Goal: Register for event/course

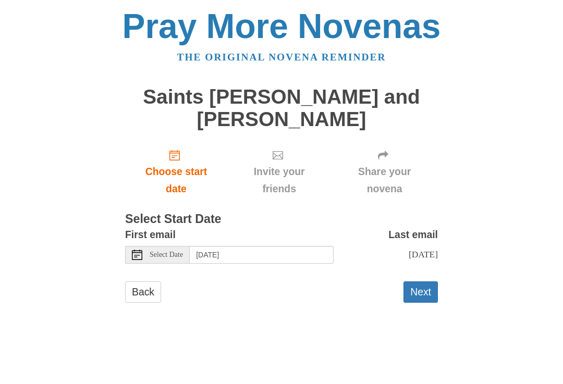
click at [145, 259] on div "Select Date" at bounding box center [157, 256] width 65 height 18
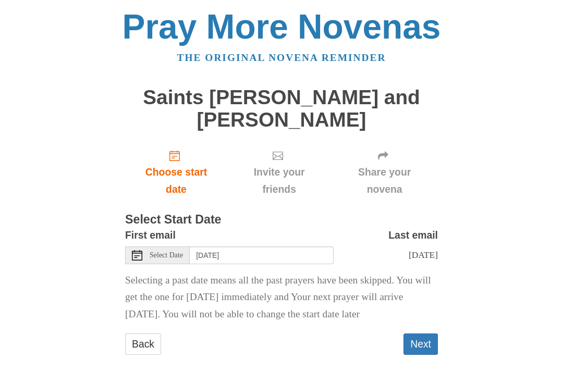
click at [143, 259] on div "Select Date" at bounding box center [157, 256] width 65 height 18
click at [145, 259] on div "Select Date" at bounding box center [157, 256] width 65 height 18
click at [204, 253] on input "Saturday, October 4th" at bounding box center [262, 256] width 144 height 18
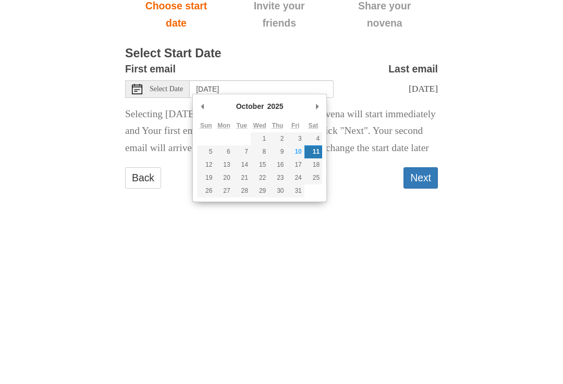
scroll to position [13, 0]
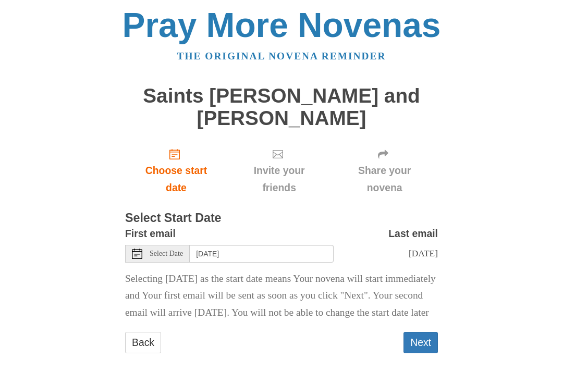
click at [190, 246] on div "Select Date" at bounding box center [157, 255] width 65 height 18
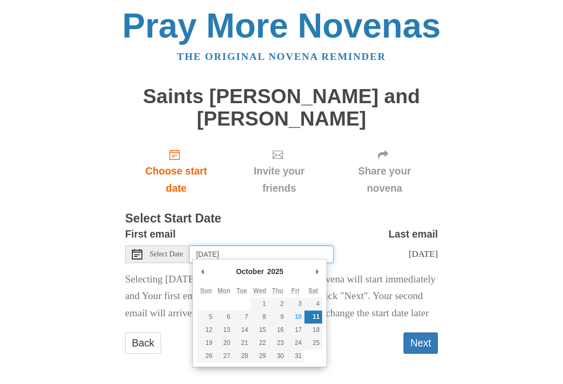
type input "Friday, October 10th"
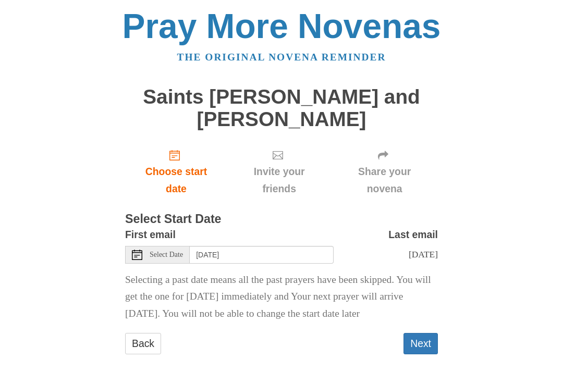
click at [424, 342] on button "Next" at bounding box center [421, 344] width 34 height 21
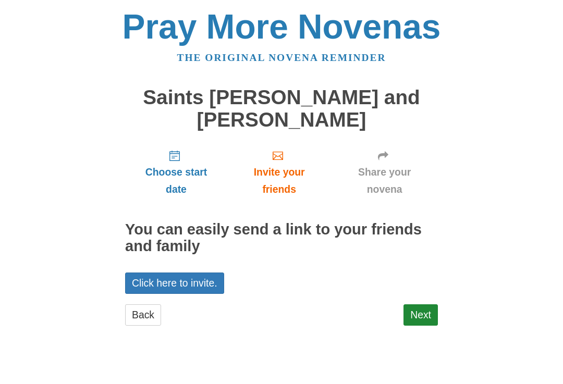
click at [432, 316] on link "Next" at bounding box center [421, 315] width 34 height 21
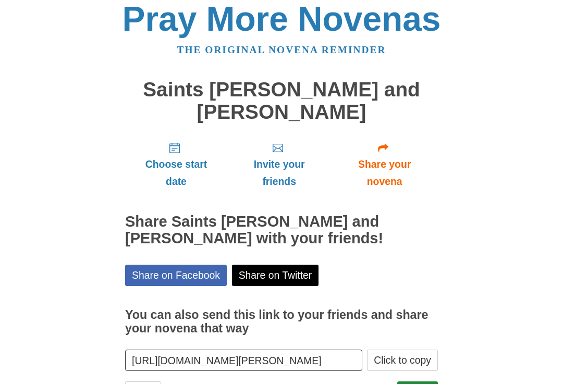
scroll to position [35, 0]
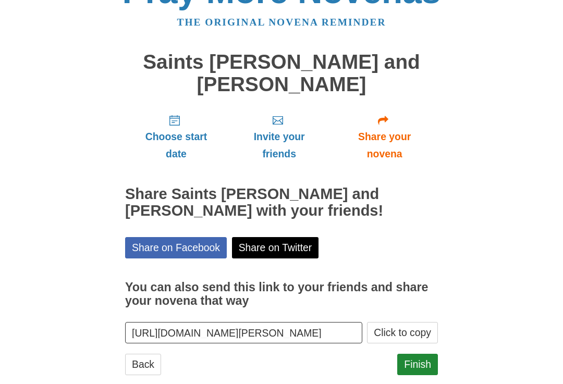
click at [420, 369] on link "Finish" at bounding box center [417, 365] width 41 height 21
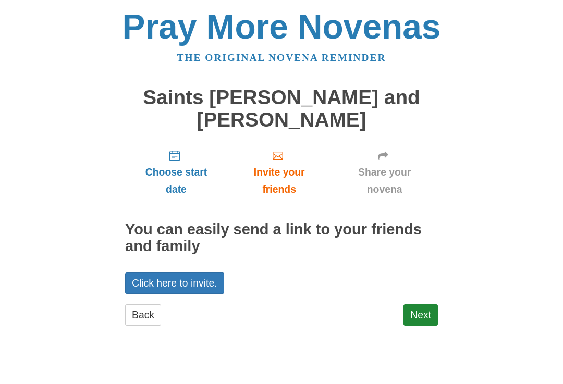
click at [5, 165] on body "Pray More Novenas The original novena reminder Saints Louis and Zelie Martin No…" at bounding box center [281, 178] width 563 height 356
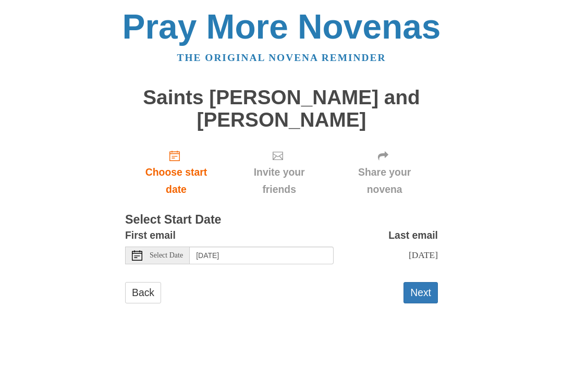
scroll to position [1, 0]
